Goal: Task Accomplishment & Management: Manage account settings

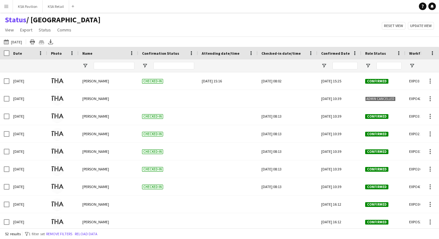
scroll to position [192, 0]
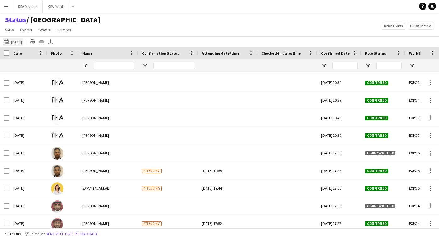
click at [14, 41] on button "[DATE] to [DATE] [DATE]" at bounding box center [13, 42] width 21 height 8
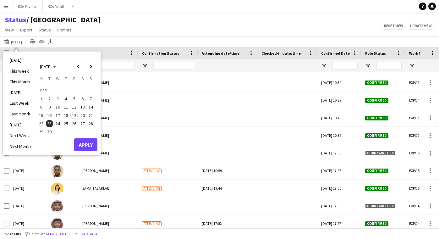
click at [51, 123] on span "23" at bounding box center [50, 124] width 8 height 8
click at [89, 142] on button "Apply" at bounding box center [85, 144] width 23 height 13
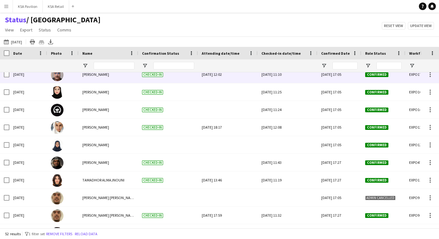
scroll to position [522, 0]
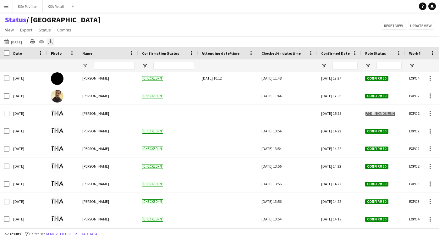
click at [53, 41] on icon "Export XLSX" at bounding box center [50, 41] width 5 height 5
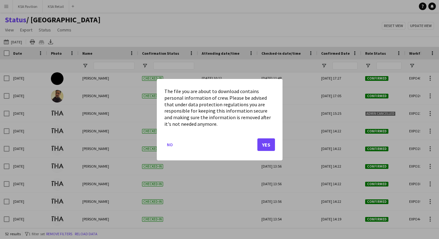
click at [271, 143] on button "Yes" at bounding box center [266, 144] width 18 height 13
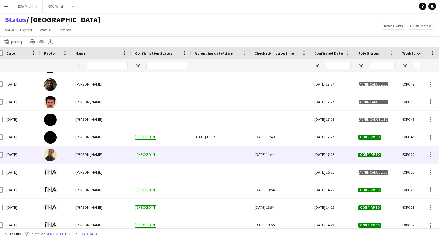
scroll to position [0, 22]
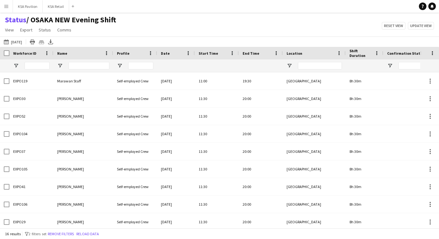
scroll to position [126, 0]
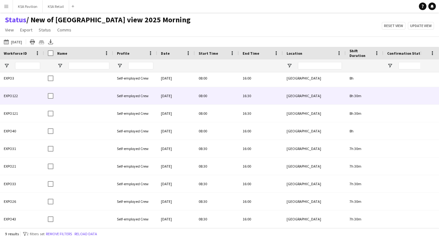
scroll to position [3, 0]
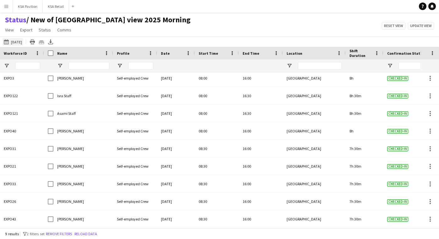
click at [13, 41] on button "[DATE] to [DATE] [DATE]" at bounding box center [13, 42] width 21 height 8
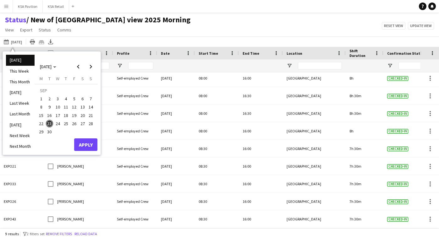
click at [50, 123] on span "23" at bounding box center [50, 124] width 8 height 8
click at [82, 141] on button "Apply" at bounding box center [85, 144] width 23 height 13
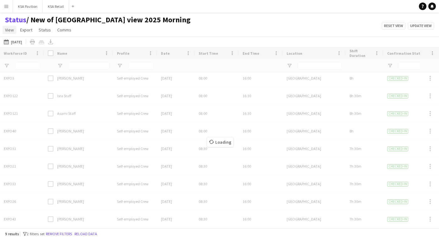
click at [11, 30] on span "View" at bounding box center [9, 30] width 9 height 6
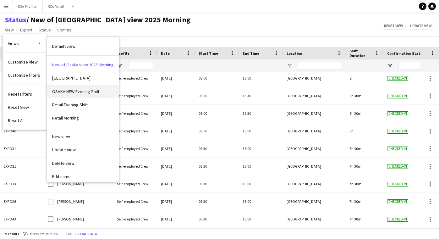
click at [69, 91] on span "OSAKA NEW Evening Shift" at bounding box center [75, 92] width 47 height 6
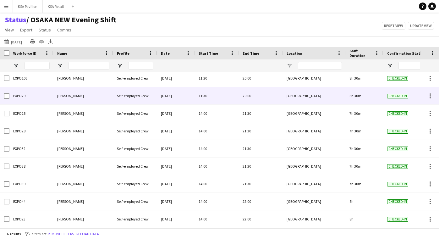
scroll to position [126, 0]
